Goal: Information Seeking & Learning: Learn about a topic

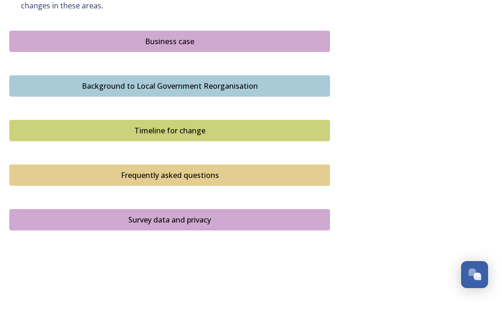
scroll to position [629, 0]
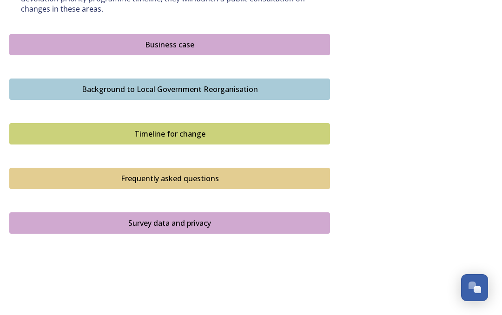
click at [199, 39] on div "Business case" at bounding box center [169, 44] width 311 height 11
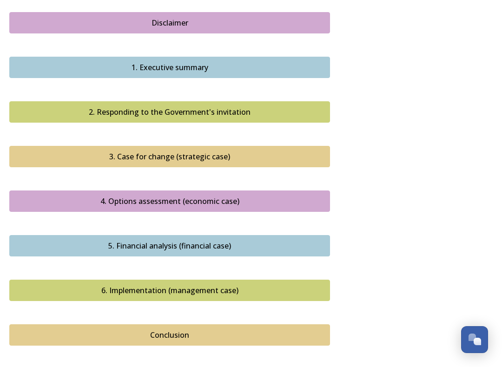
scroll to position [939, 0]
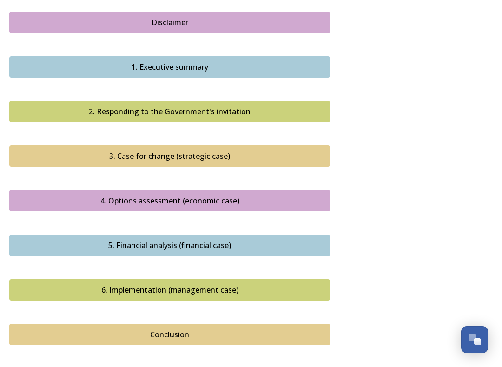
click at [264, 315] on div "Conclusion" at bounding box center [169, 334] width 311 height 11
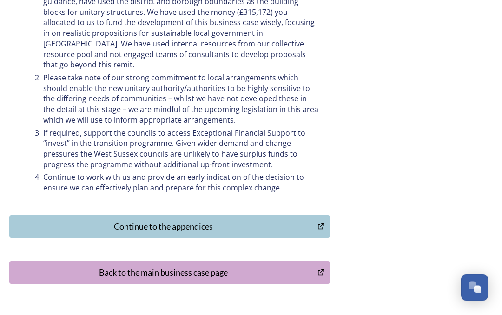
scroll to position [506, 0]
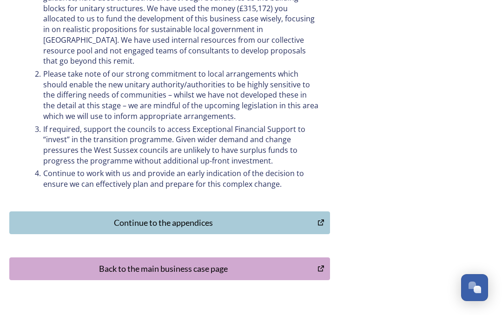
click at [46, 217] on div "Continue to the appendices" at bounding box center [163, 223] width 298 height 13
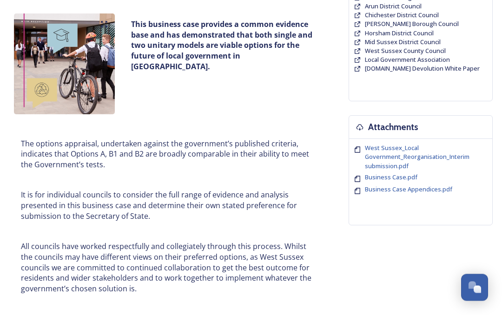
scroll to position [0, 0]
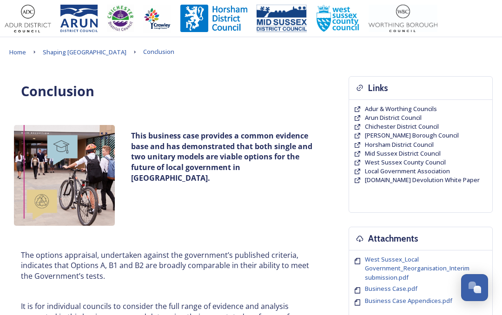
click at [438, 160] on span "West Sussex County Council" at bounding box center [405, 162] width 81 height 8
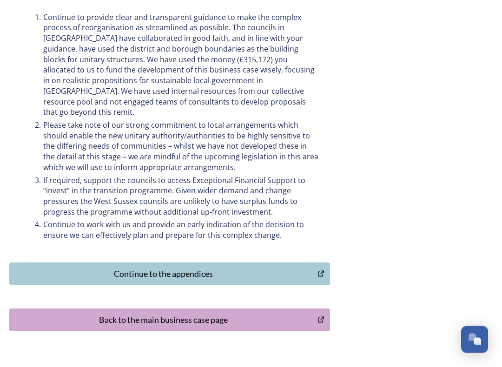
scroll to position [455, 0]
click at [291, 268] on div "Continue to the appendices" at bounding box center [163, 274] width 298 height 13
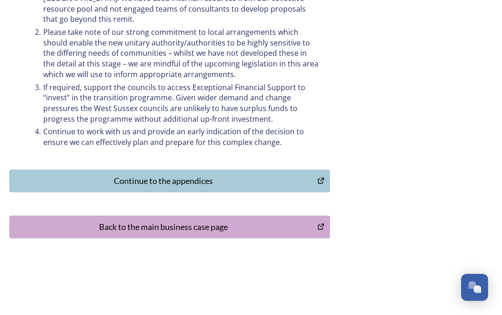
scroll to position [549, 0]
